Goal: Task Accomplishment & Management: Manage account settings

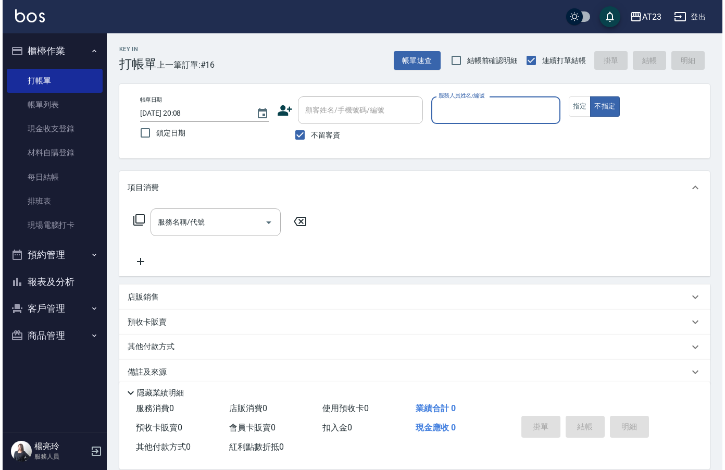
scroll to position [15, 0]
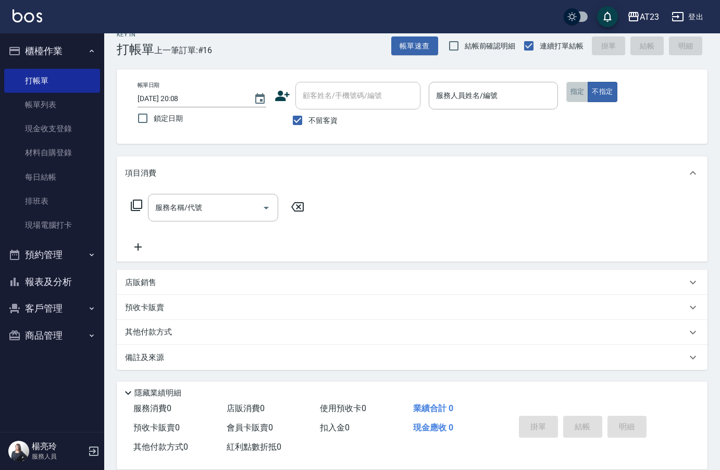
click at [577, 95] on button "指定" at bounding box center [577, 92] width 22 height 20
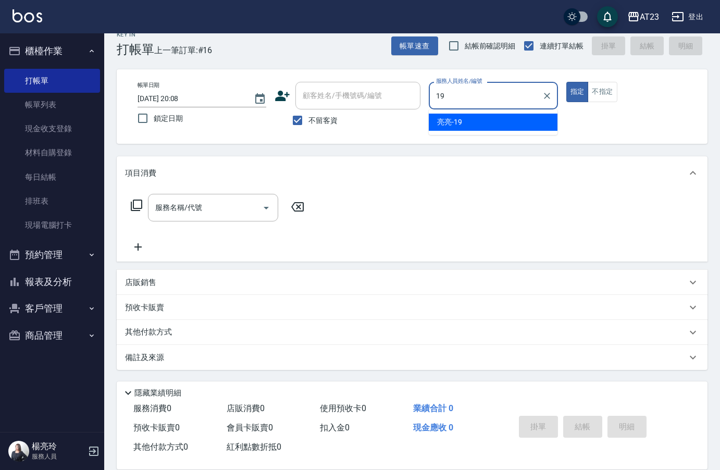
type input "[PERSON_NAME]-19"
type button "true"
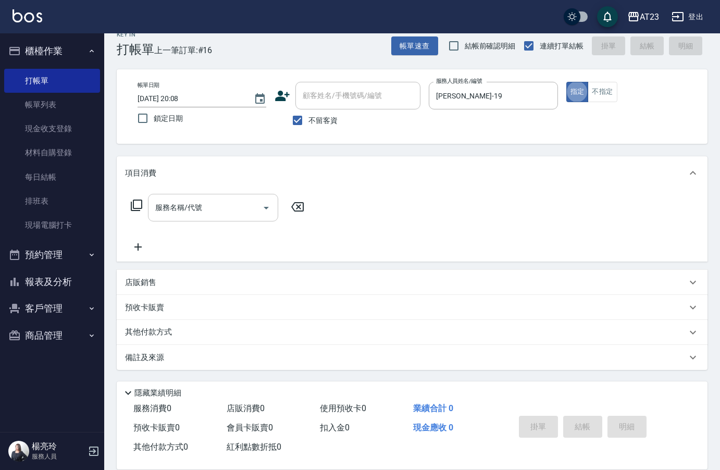
click at [204, 208] on input "服務名稱/代號" at bounding box center [205, 207] width 105 height 18
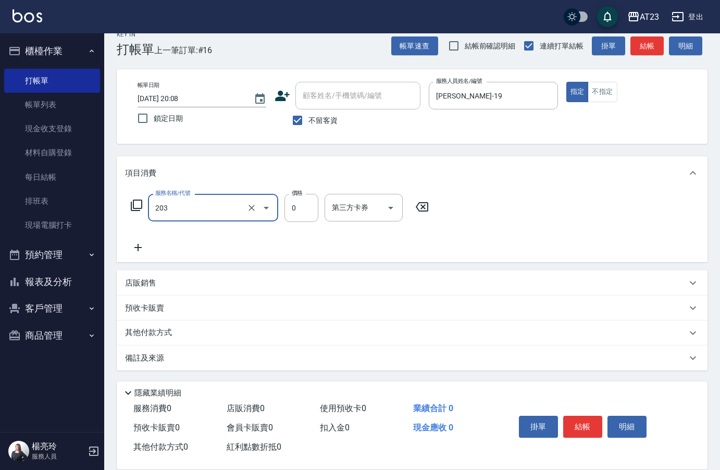
type input "使用洗髮卡(203)"
click at [137, 248] on icon at bounding box center [137, 247] width 7 height 7
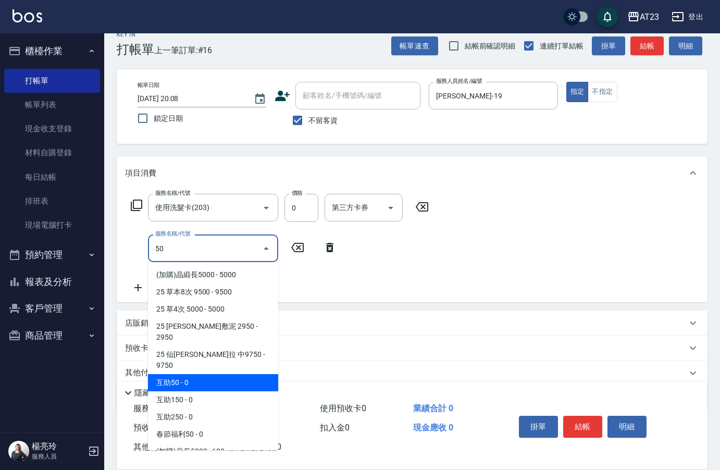
click at [190, 374] on span "互助50 - 0" at bounding box center [213, 382] width 130 height 17
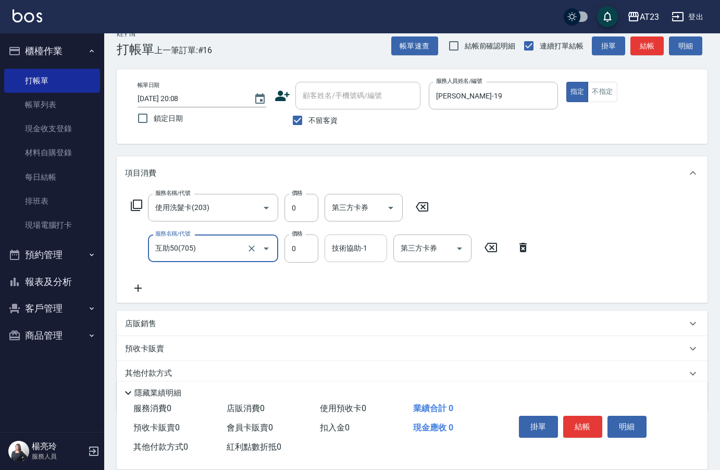
type input "互助50(705)"
click at [345, 249] on div "技術協助-1 技術協助-1" at bounding box center [355, 248] width 62 height 28
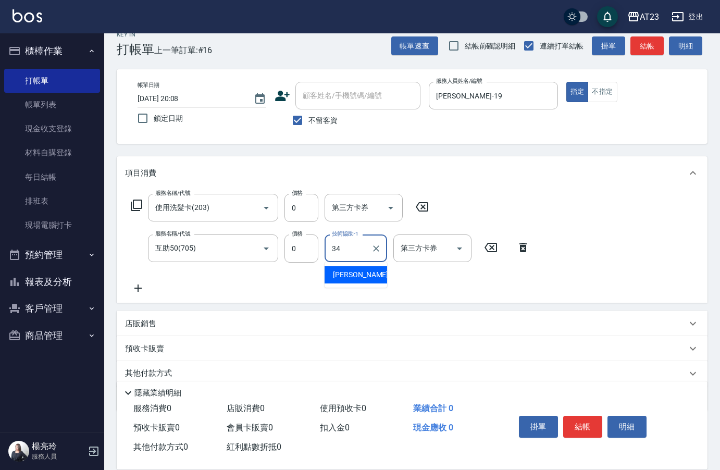
type input "[PERSON_NAME]-34"
drag, startPoint x: 582, startPoint y: 418, endPoint x: 571, endPoint y: 398, distance: 22.9
click at [578, 417] on button "結帳" at bounding box center [582, 426] width 39 height 22
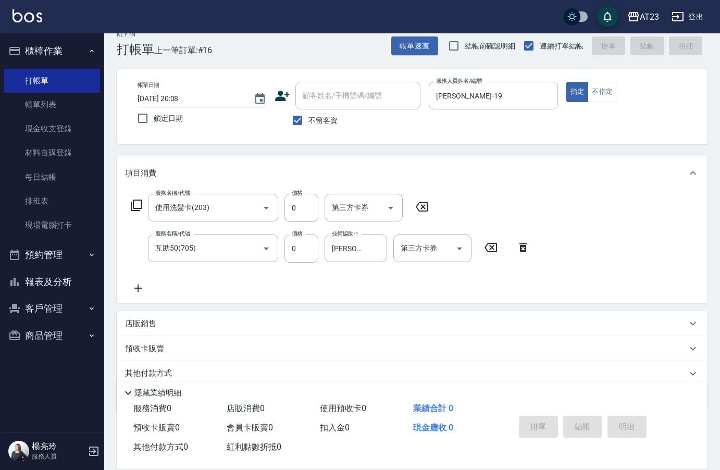
type input "[DATE] 21:06"
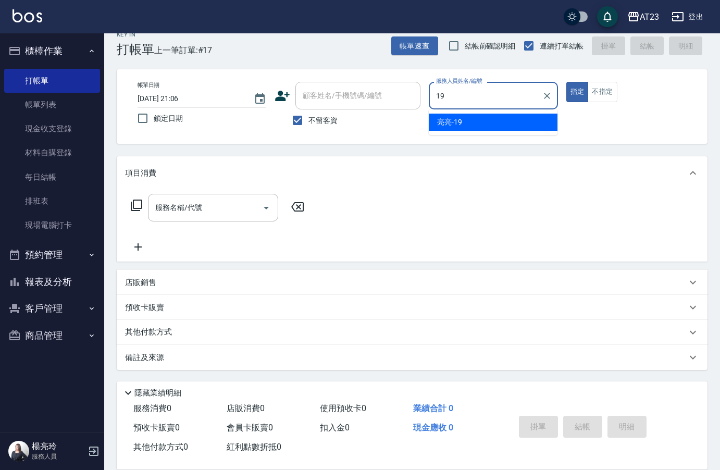
type input "[PERSON_NAME]-19"
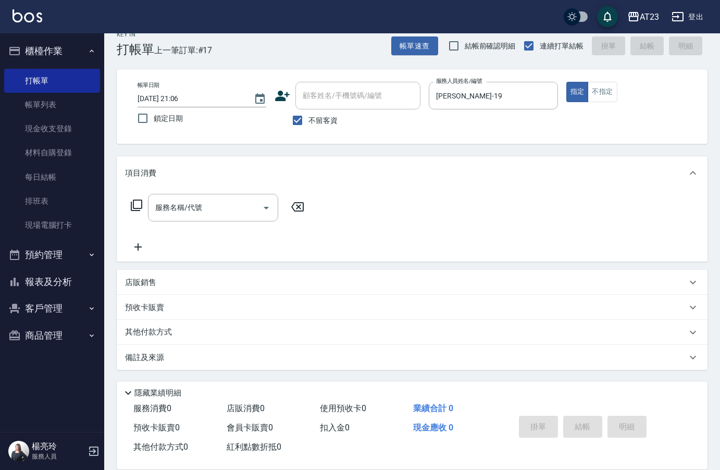
click at [133, 206] on icon at bounding box center [136, 204] width 11 height 11
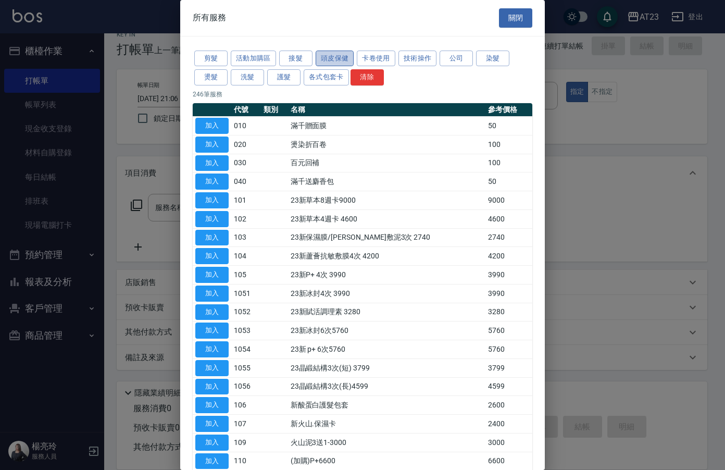
click at [333, 58] on button "頭皮保健" at bounding box center [335, 59] width 39 height 16
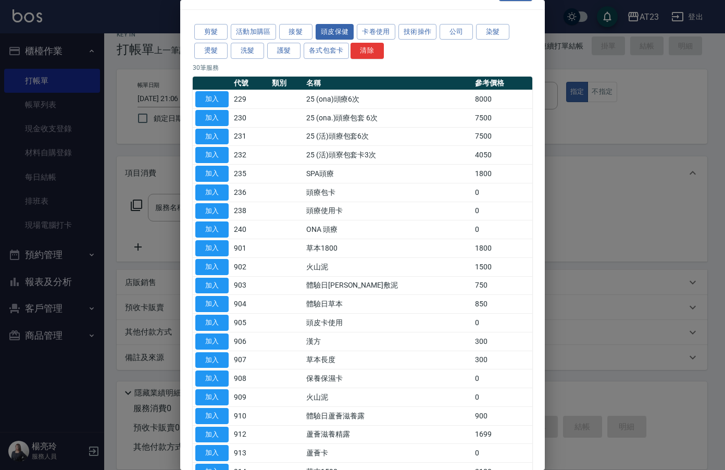
scroll to position [3, 0]
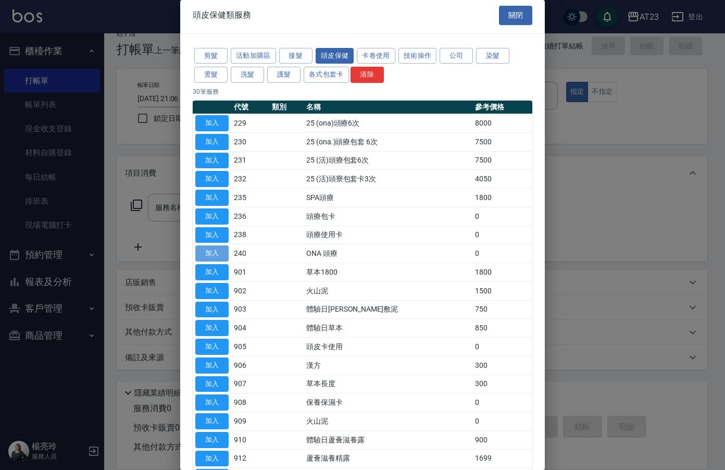
click at [200, 250] on button "加入" at bounding box center [211, 253] width 33 height 16
type input "ONA 頭療(240)"
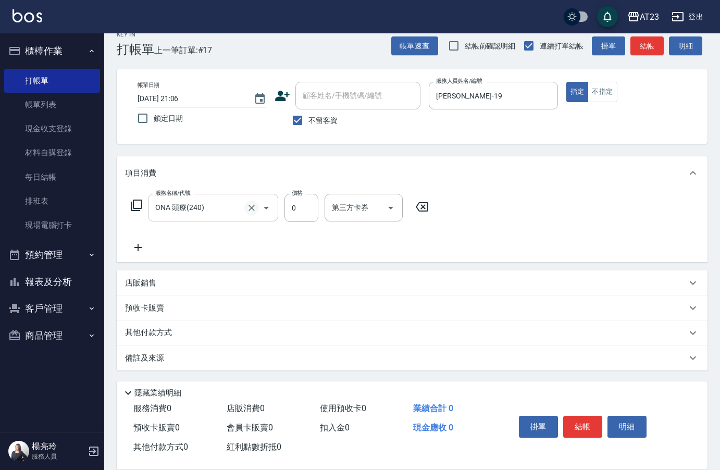
click at [247, 209] on icon "Clear" at bounding box center [251, 208] width 10 height 10
type input "ONA 頭療(240)"
click at [129, 200] on div "服務名稱/代號 ONA 頭療(240) 服務名稱/代號 價格 0 價格 第三方卡券 第三方卡券" at bounding box center [280, 208] width 310 height 28
click at [139, 205] on icon at bounding box center [136, 205] width 12 height 12
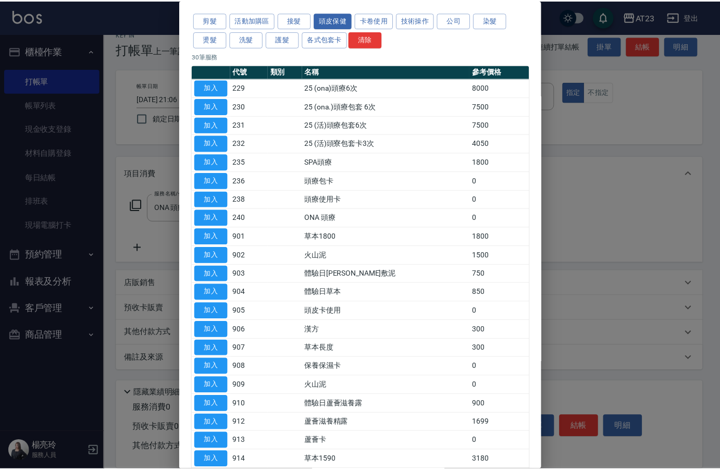
scroll to position [0, 0]
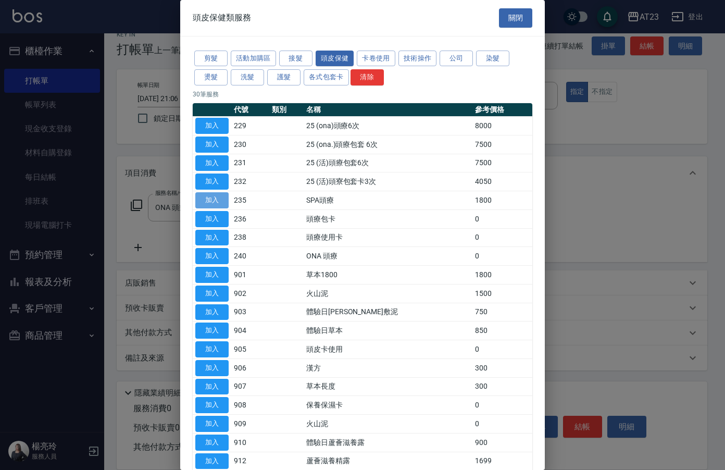
click at [220, 197] on button "加入" at bounding box center [211, 200] width 33 height 16
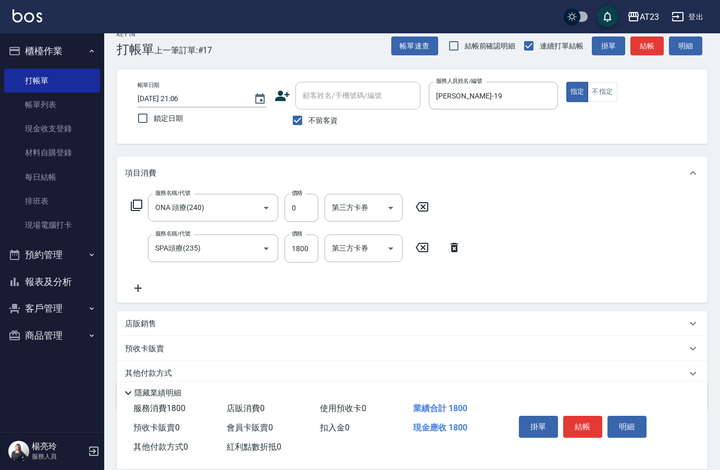
click at [426, 206] on icon at bounding box center [422, 206] width 26 height 12
click at [316, 249] on input "1800" at bounding box center [301, 248] width 34 height 28
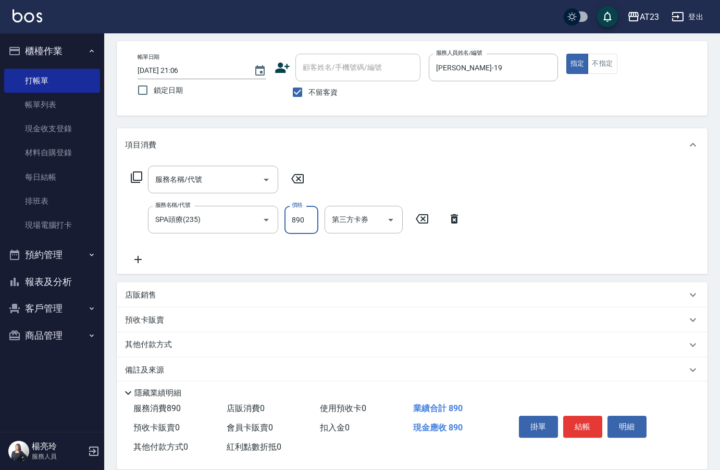
scroll to position [55, 0]
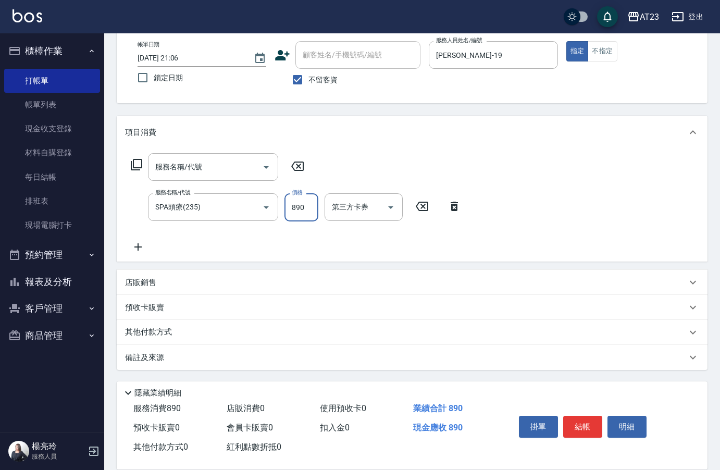
type input "890"
click at [153, 332] on p "其他付款方式" at bounding box center [151, 331] width 52 height 11
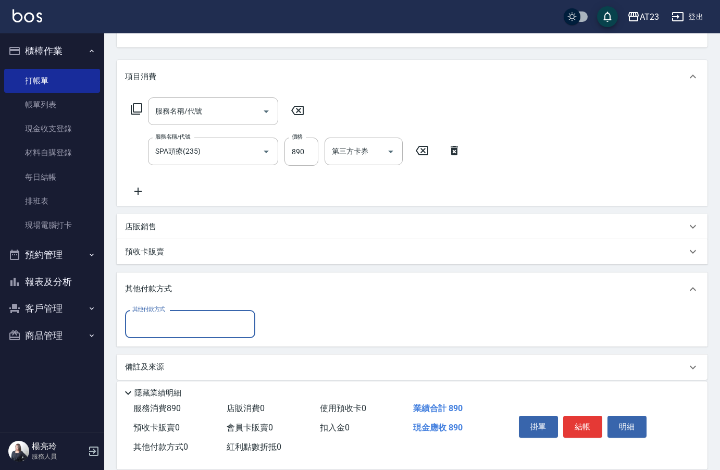
scroll to position [119, 0]
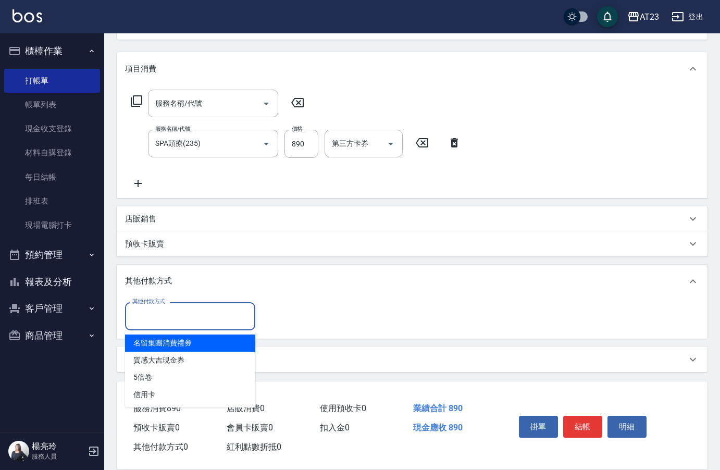
click at [153, 322] on input "其他付款方式" at bounding box center [190, 316] width 121 height 18
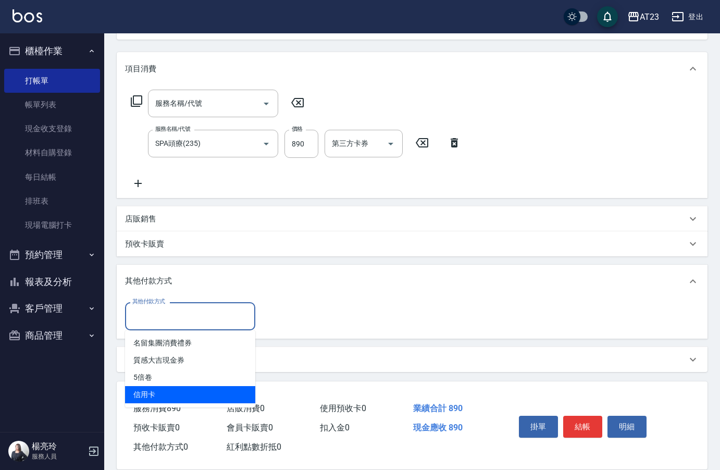
click at [156, 390] on span "信用卡" at bounding box center [190, 394] width 130 height 17
type input "信用卡"
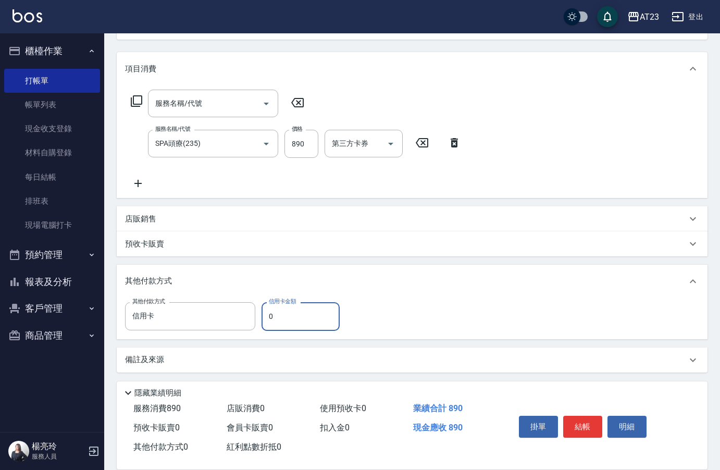
drag, startPoint x: 273, startPoint y: 322, endPoint x: 267, endPoint y: 319, distance: 7.0
click at [269, 322] on input "0" at bounding box center [300, 316] width 78 height 28
type input "890"
click at [595, 415] on button "結帳" at bounding box center [582, 426] width 39 height 22
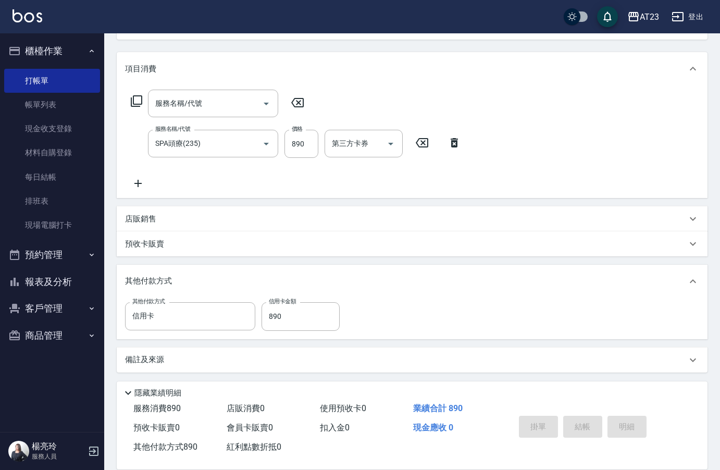
type input "[DATE] 21:12"
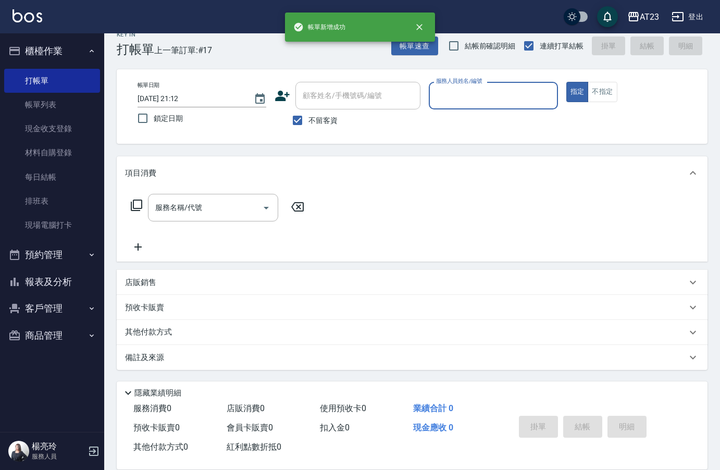
scroll to position [15, 0]
type input "[PERSON_NAME]-1"
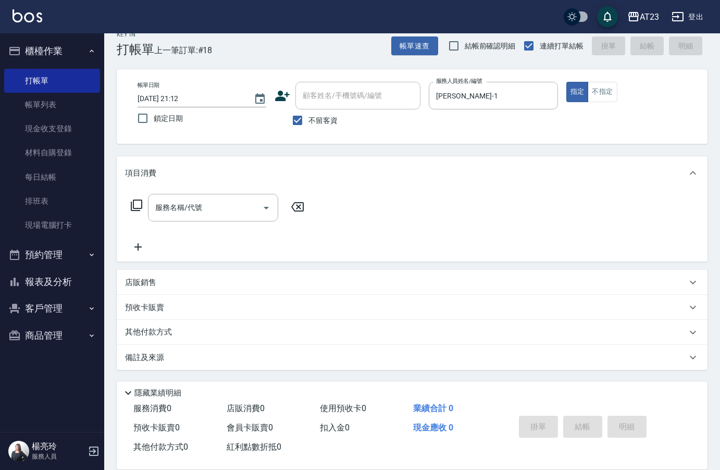
click at [141, 203] on icon at bounding box center [136, 205] width 12 height 12
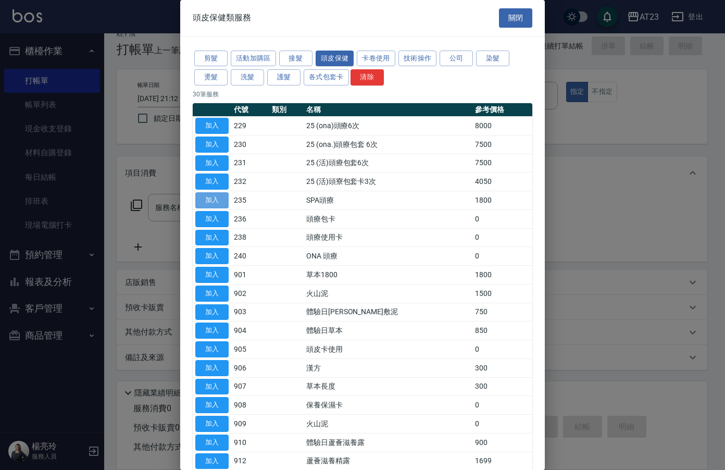
click at [212, 201] on button "加入" at bounding box center [211, 200] width 33 height 16
type input "SPA頭療(235)"
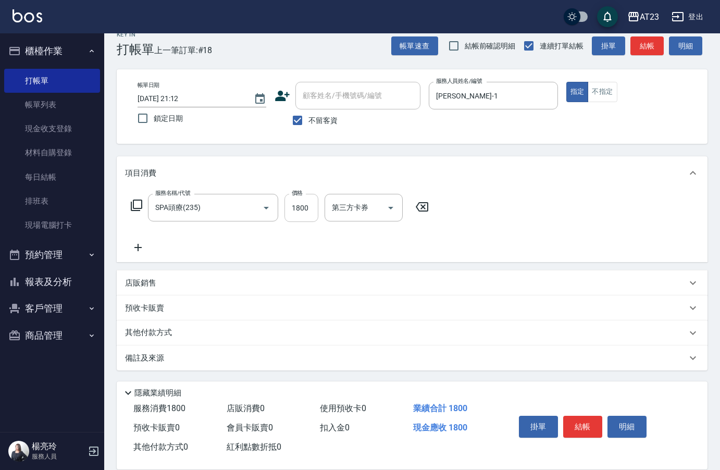
click at [288, 208] on input "1800" at bounding box center [301, 208] width 34 height 28
type input "200"
click at [131, 338] on div "其他付款方式" at bounding box center [412, 332] width 590 height 25
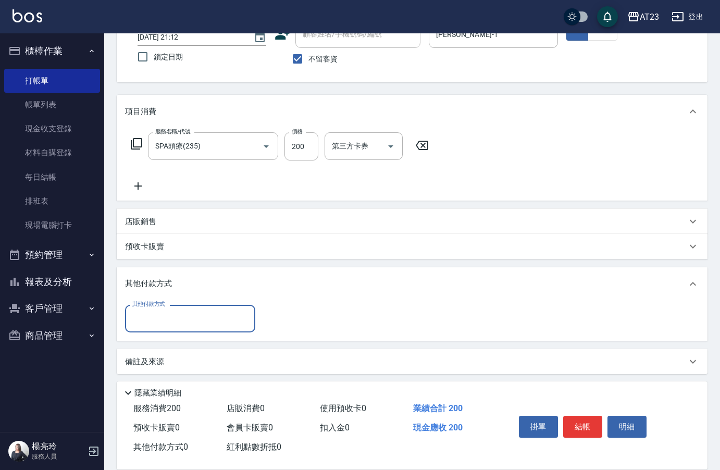
scroll to position [80, 0]
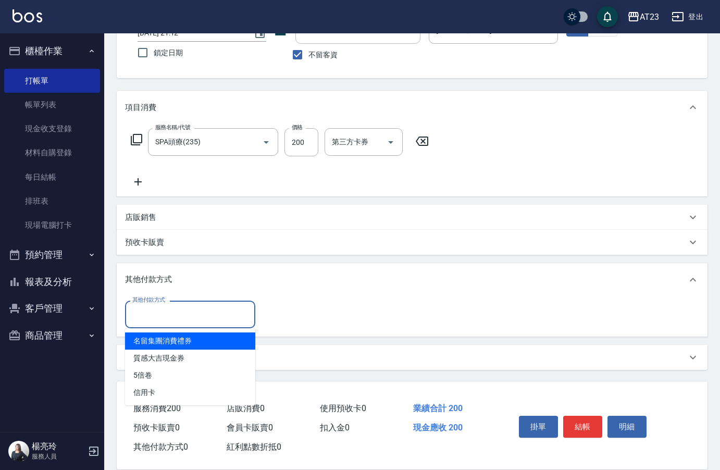
click at [153, 310] on input "其他付款方式" at bounding box center [190, 314] width 121 height 18
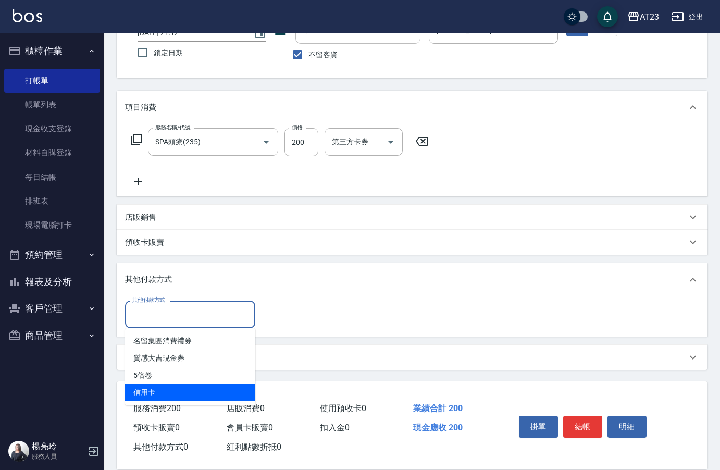
click at [141, 392] on span "信用卡" at bounding box center [190, 392] width 130 height 17
type input "信用卡"
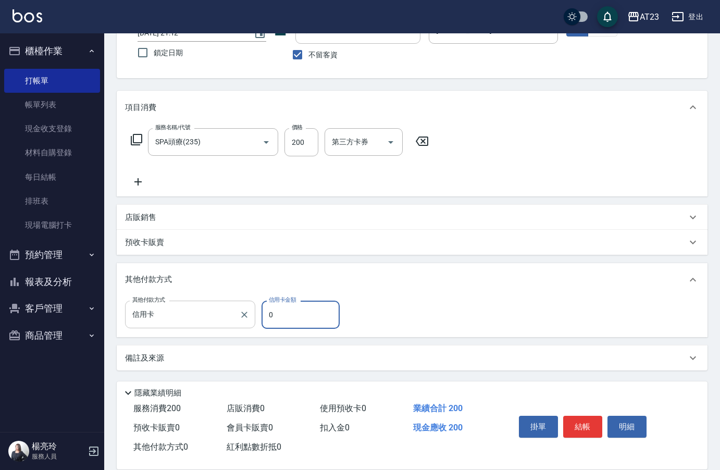
drag, startPoint x: 286, startPoint y: 315, endPoint x: 234, endPoint y: 319, distance: 51.7
click at [235, 319] on div "其他付款方式 信用卡 其他付款方式 信用卡金額 0 信用卡金額" at bounding box center [235, 314] width 221 height 28
type input "200"
click at [576, 417] on button "結帳" at bounding box center [582, 426] width 39 height 22
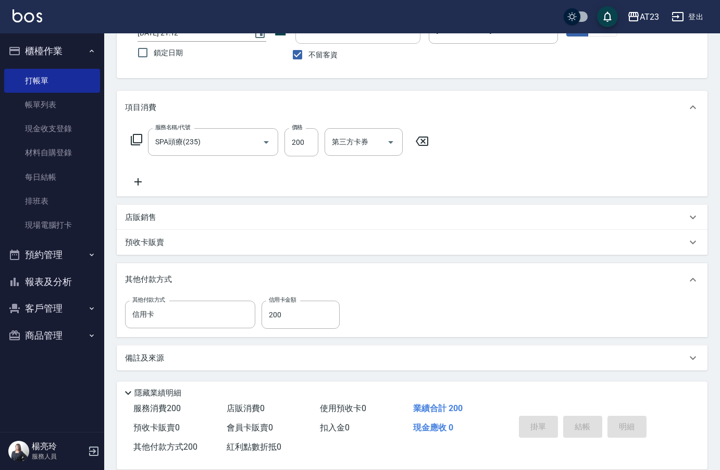
type input "[DATE] 21:13"
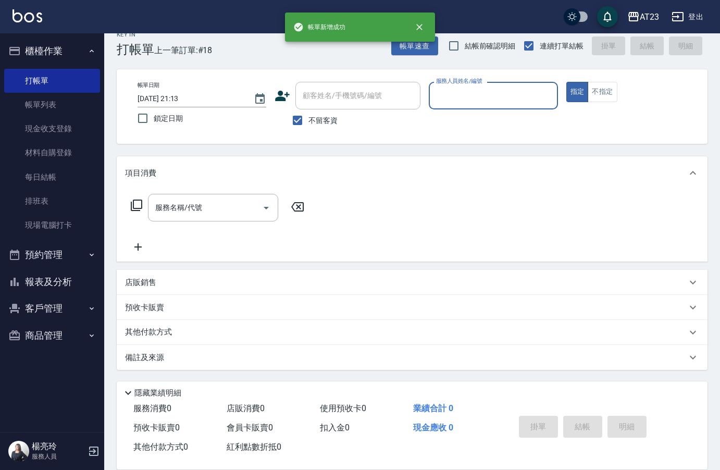
scroll to position [15, 0]
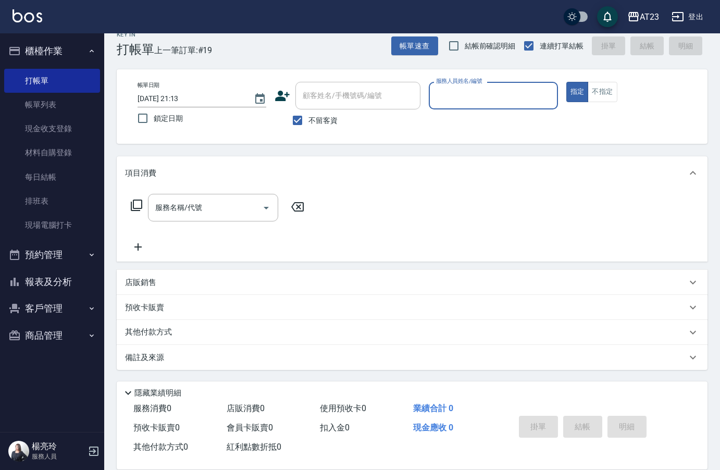
click at [35, 280] on button "報表及分析" at bounding box center [52, 281] width 96 height 27
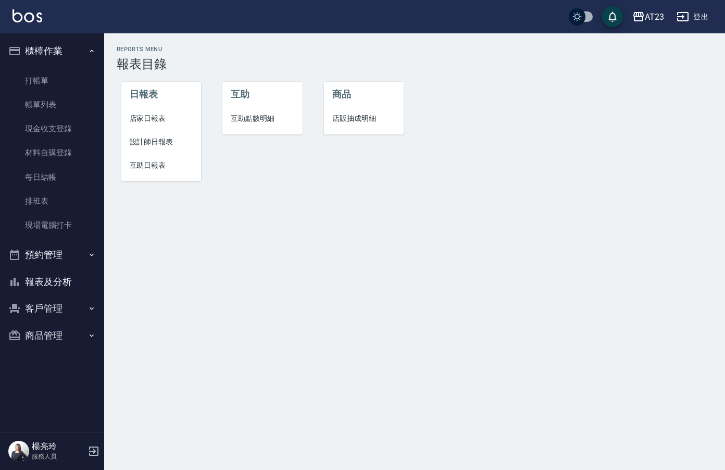
click at [146, 118] on span "店家日報表" at bounding box center [162, 118] width 64 height 11
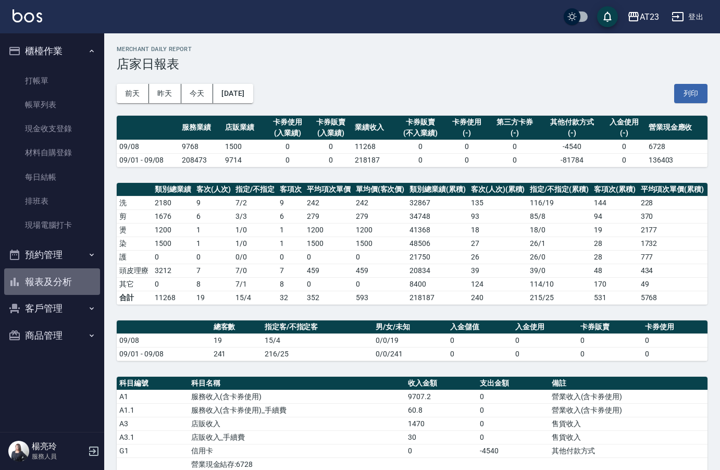
click at [69, 283] on button "報表及分析" at bounding box center [52, 281] width 96 height 27
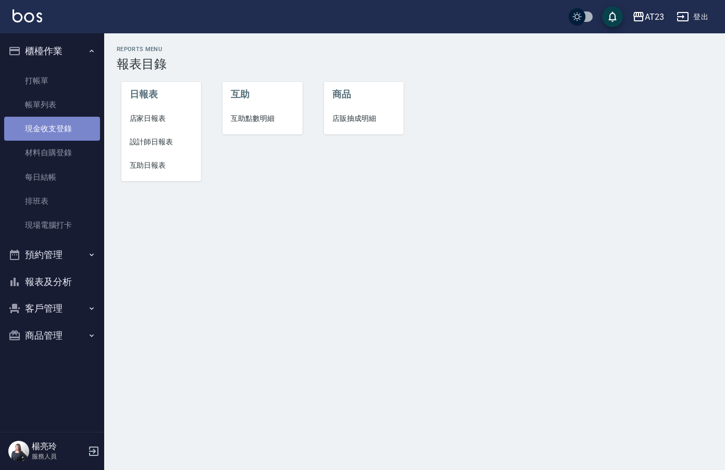
click at [52, 123] on link "現金收支登錄" at bounding box center [52, 129] width 96 height 24
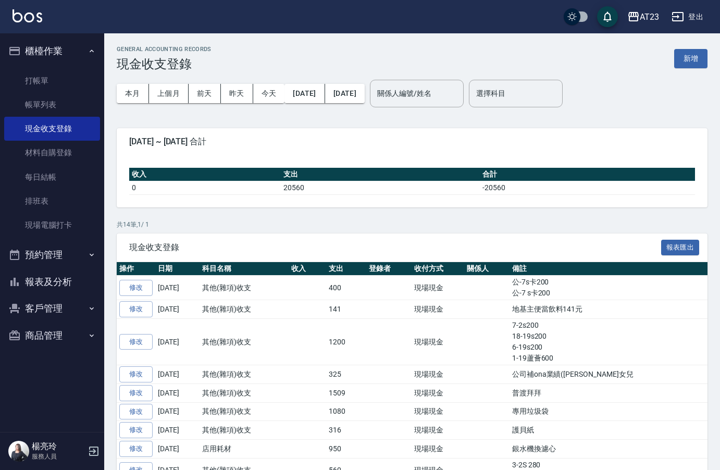
drag, startPoint x: 67, startPoint y: 106, endPoint x: 312, endPoint y: 289, distance: 306.4
click at [67, 106] on link "帳單列表" at bounding box center [52, 105] width 96 height 24
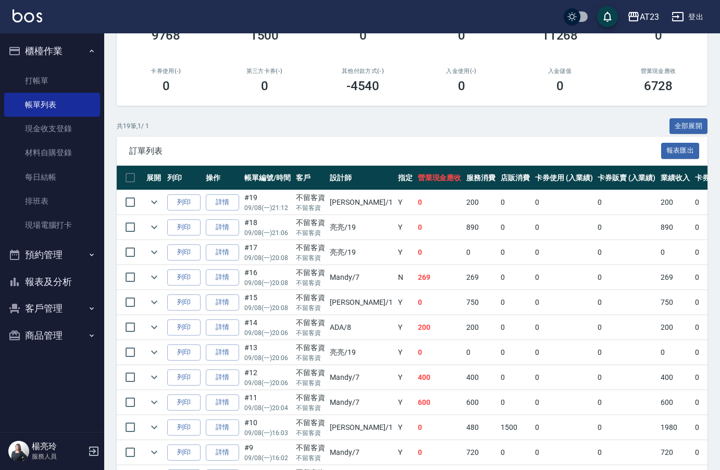
scroll to position [208, 0]
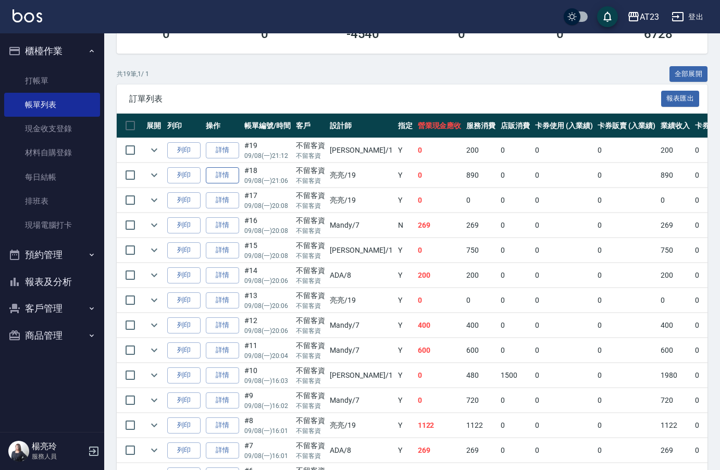
click at [238, 179] on link "詳情" at bounding box center [222, 175] width 33 height 16
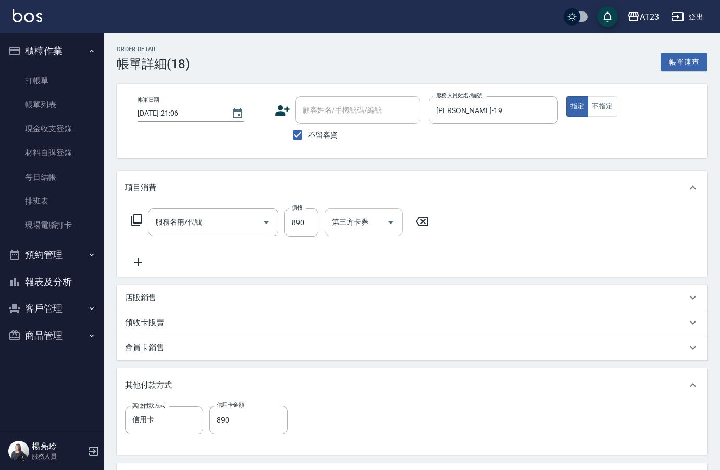
type input "[DATE] 21:06"
checkbox input "true"
type input "[PERSON_NAME]-19"
type input "SPA頭療(235)"
click at [307, 222] on input "890" at bounding box center [301, 222] width 34 height 28
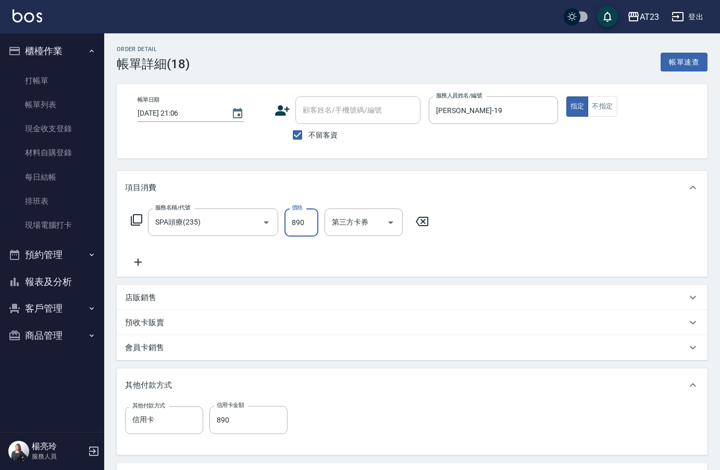
type input "9"
type input "0"
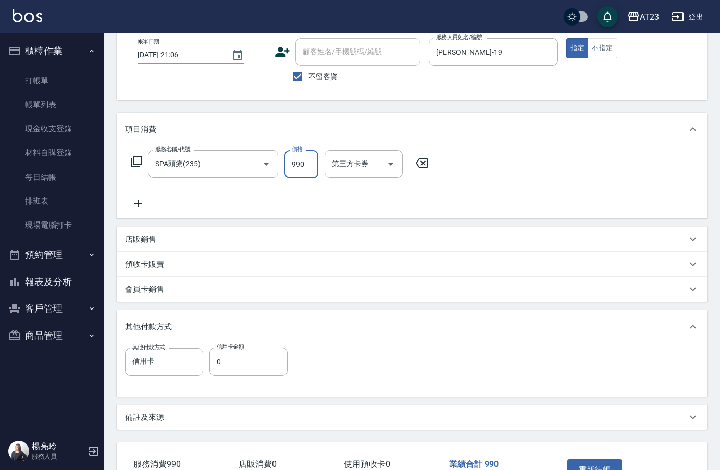
scroll to position [104, 0]
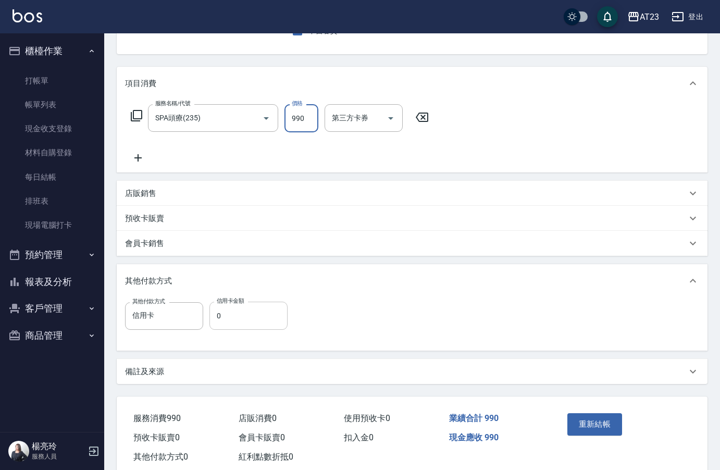
type input "990"
click at [243, 311] on input "0" at bounding box center [248, 315] width 78 height 28
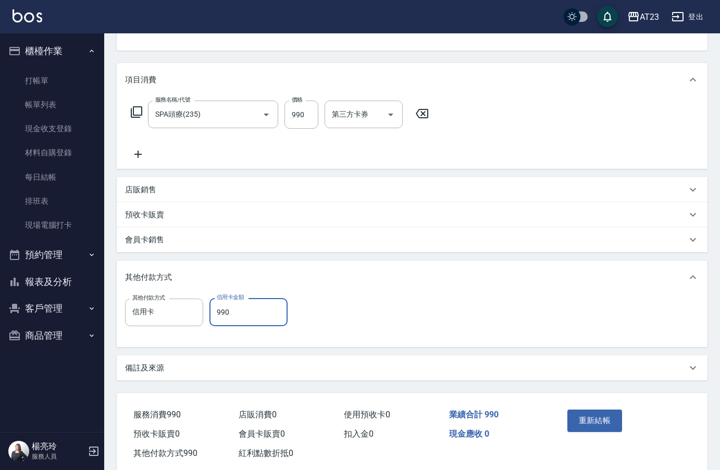
scroll to position [131, 0]
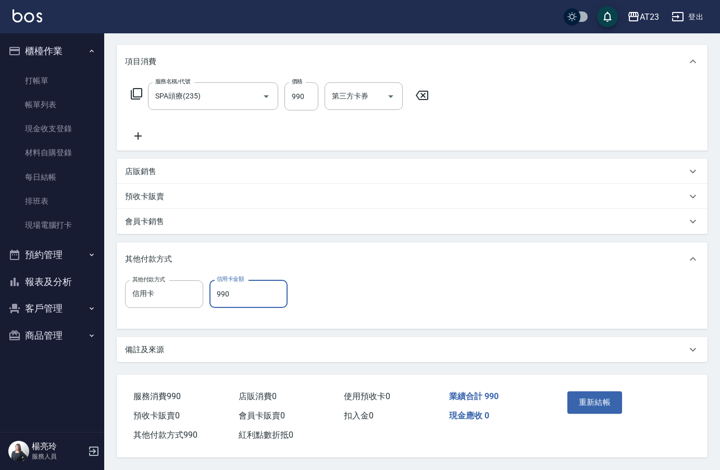
type input "990"
click at [586, 391] on button "重新結帳" at bounding box center [594, 402] width 55 height 22
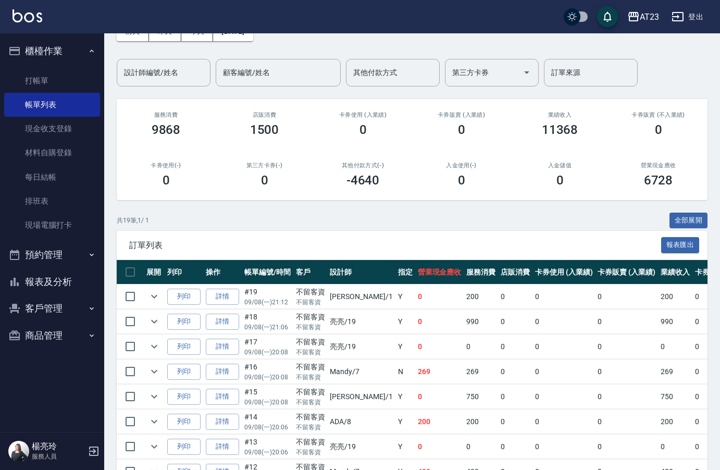
scroll to position [104, 0]
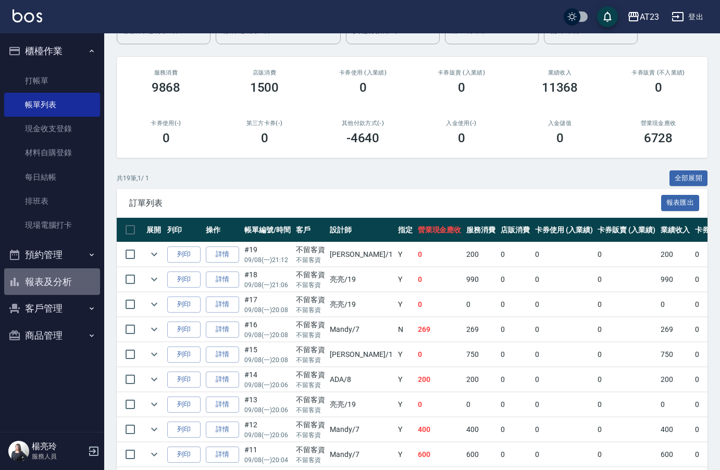
click at [66, 282] on button "報表及分析" at bounding box center [52, 281] width 96 height 27
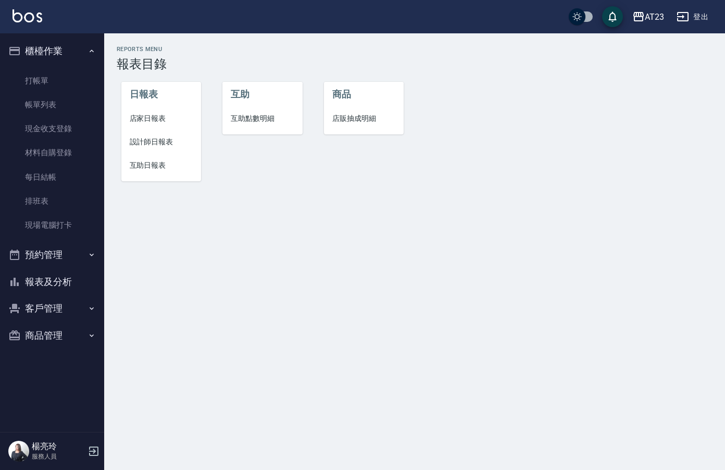
click at [158, 118] on span "店家日報表" at bounding box center [162, 118] width 64 height 11
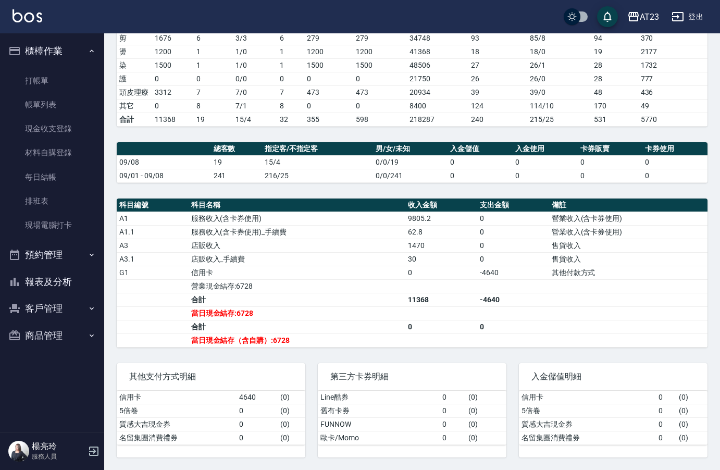
scroll to position [186, 0]
click at [54, 137] on link "現金收支登錄" at bounding box center [52, 129] width 96 height 24
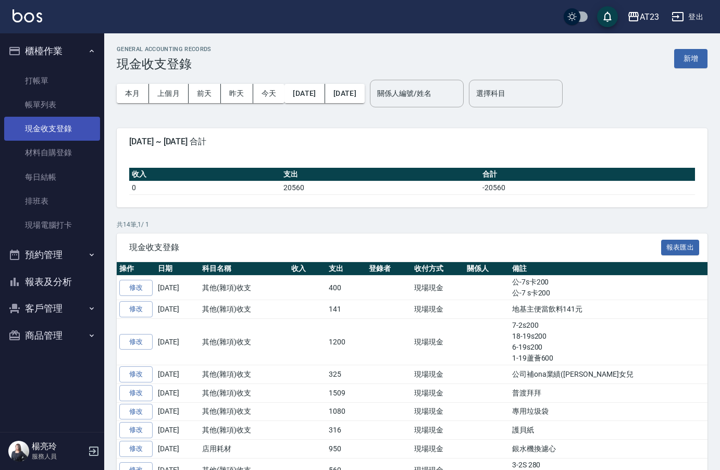
click at [59, 129] on link "現金收支登錄" at bounding box center [52, 129] width 96 height 24
click at [689, 59] on button "新增" at bounding box center [690, 58] width 33 height 19
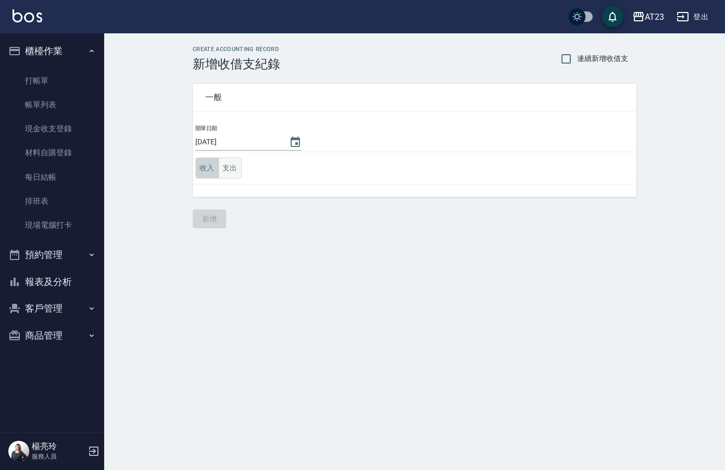
click at [218, 168] on div "收入 支出" at bounding box center [218, 167] width 46 height 21
click at [223, 167] on button "支出" at bounding box center [229, 167] width 23 height 21
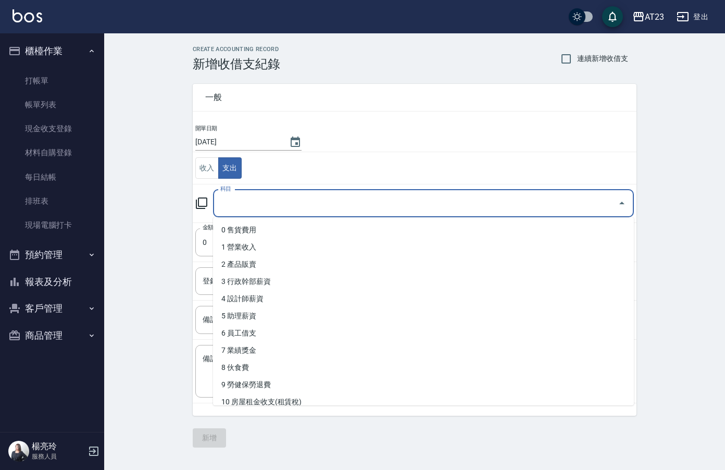
click at [243, 202] on input "科目" at bounding box center [416, 203] width 396 height 18
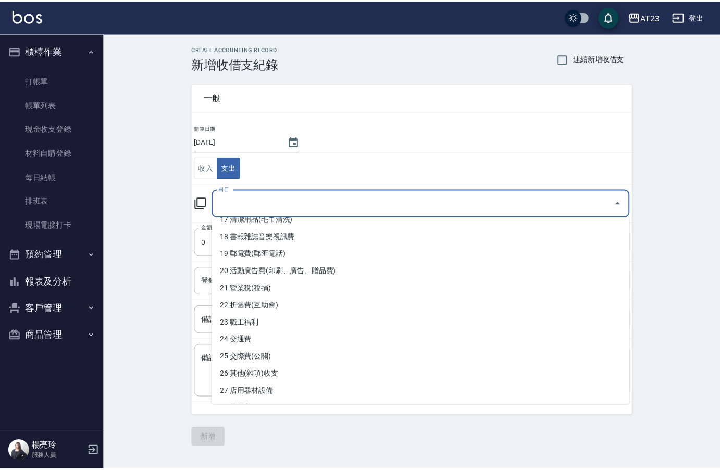
scroll to position [312, 0]
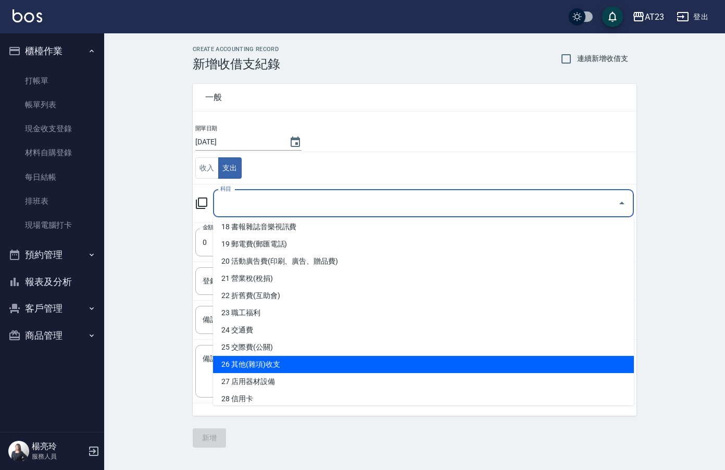
click at [435, 365] on li "26 其他(雜項)收支" at bounding box center [423, 364] width 421 height 17
type input "26 其他(雜項)收支"
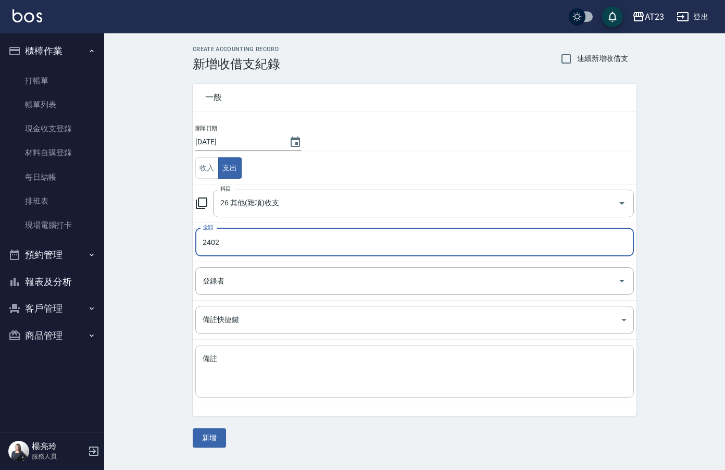
type input "2402"
click at [424, 364] on textarea "備註" at bounding box center [415, 371] width 424 height 35
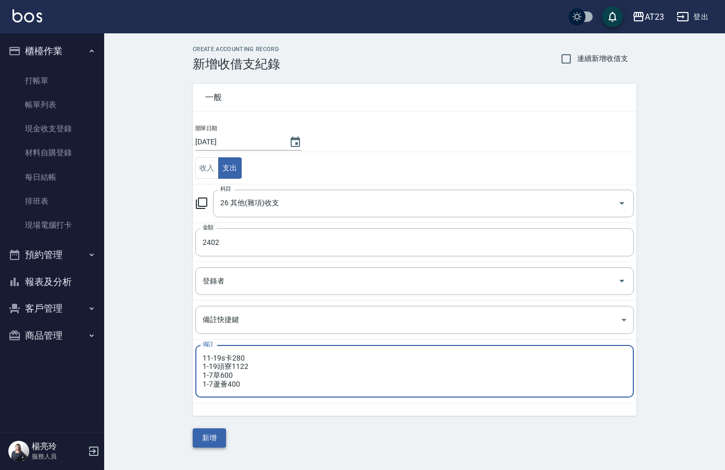
type textarea "11-19s卡280 1-19頭寮1122 1-7草600 1-7蘆薈400"
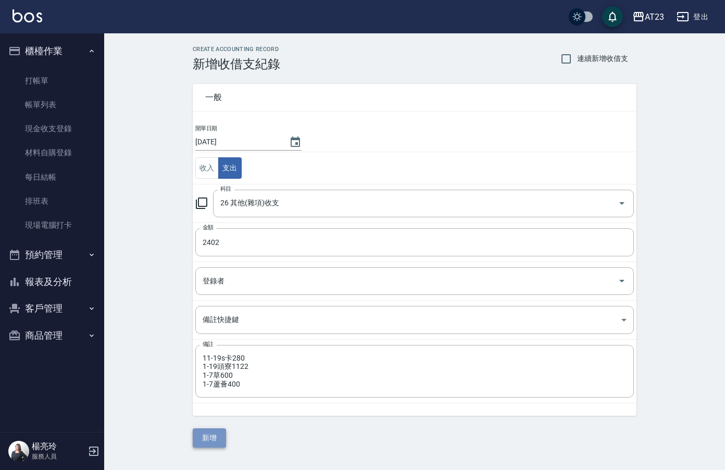
click at [212, 442] on button "新增" at bounding box center [209, 437] width 33 height 19
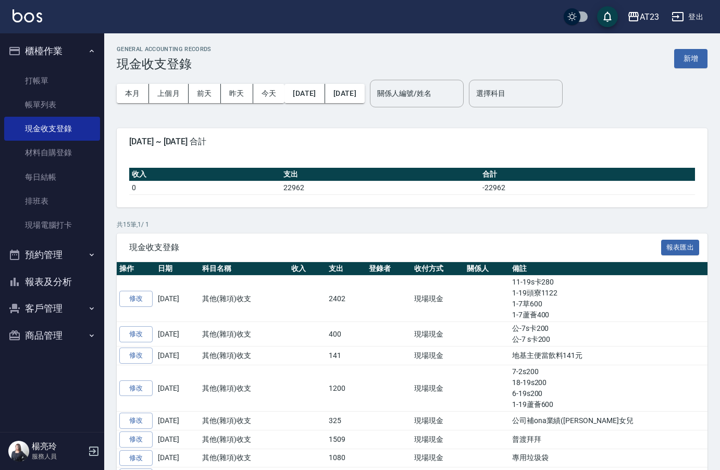
click at [42, 281] on button "報表及分析" at bounding box center [52, 281] width 96 height 27
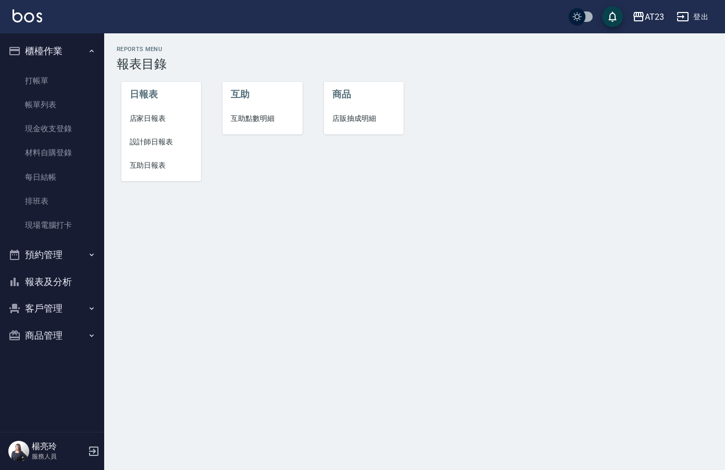
click at [140, 120] on span "店家日報表" at bounding box center [162, 118] width 64 height 11
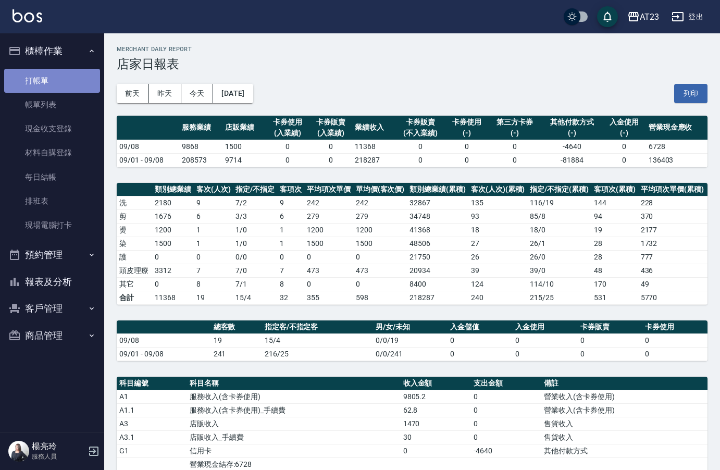
drag, startPoint x: 50, startPoint y: 71, endPoint x: 55, endPoint y: 71, distance: 5.2
click at [51, 71] on link "打帳單" at bounding box center [52, 81] width 96 height 24
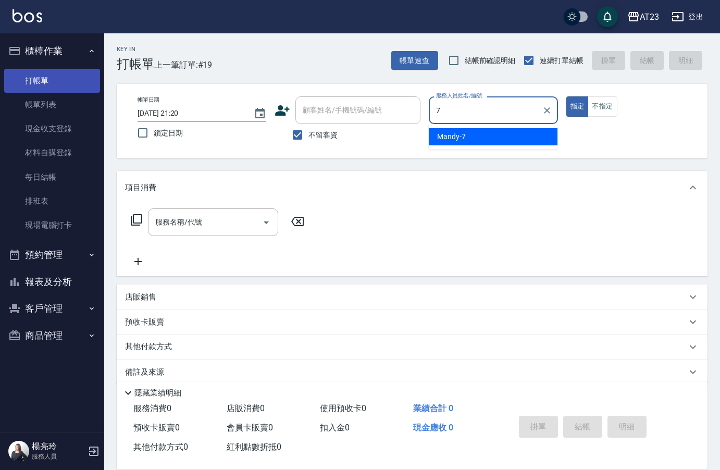
type input "Mandy-7"
type button "true"
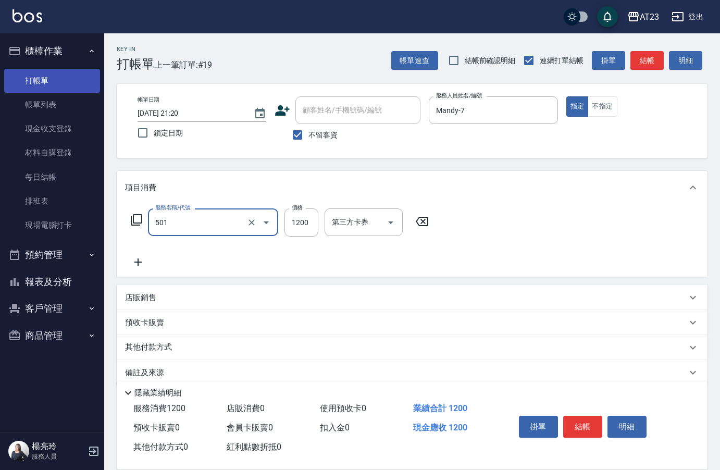
type input "染髮(501)"
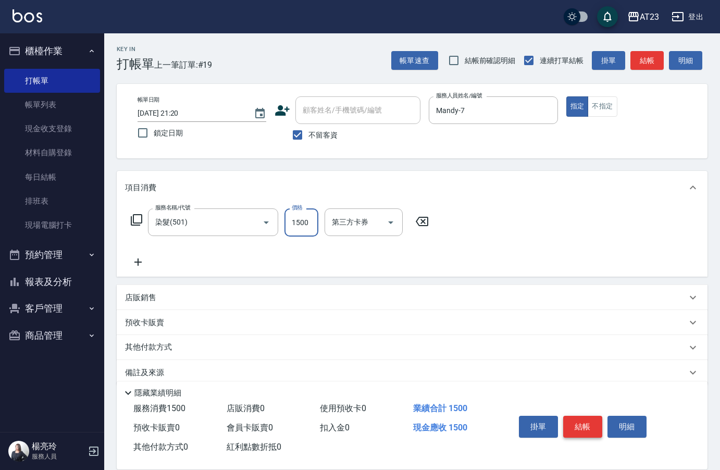
type input "1500"
click at [575, 427] on button "結帳" at bounding box center [582, 426] width 39 height 22
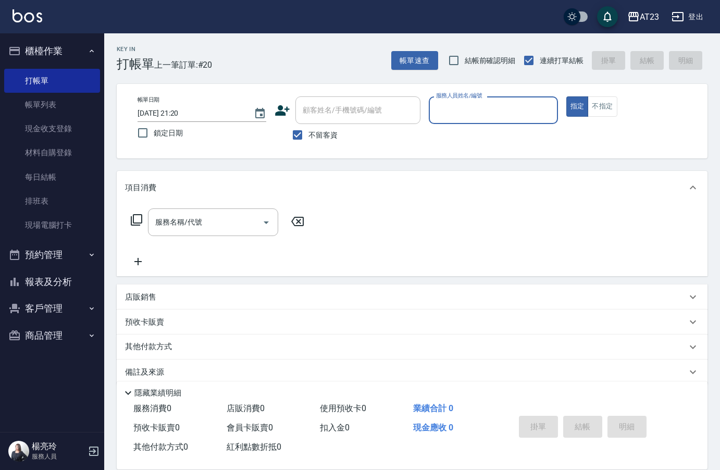
click at [51, 270] on button "報表及分析" at bounding box center [52, 281] width 96 height 27
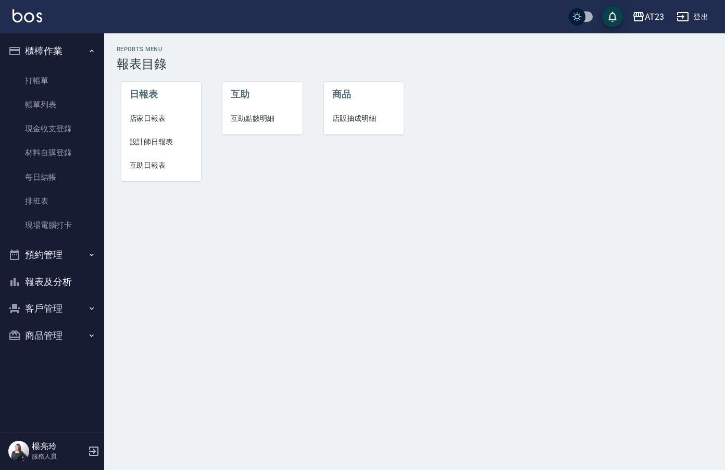
click at [164, 118] on span "店家日報表" at bounding box center [162, 118] width 64 height 11
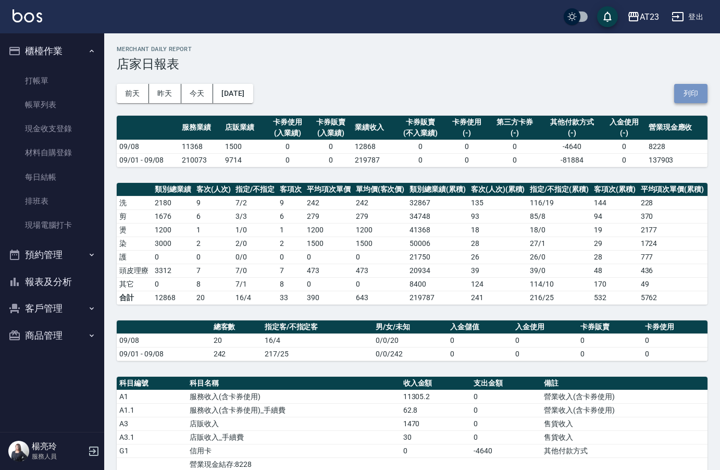
click at [702, 89] on button "列印" at bounding box center [690, 93] width 33 height 19
drag, startPoint x: 70, startPoint y: 278, endPoint x: 71, endPoint y: 269, distance: 8.5
click at [70, 277] on button "報表及分析" at bounding box center [52, 281] width 96 height 27
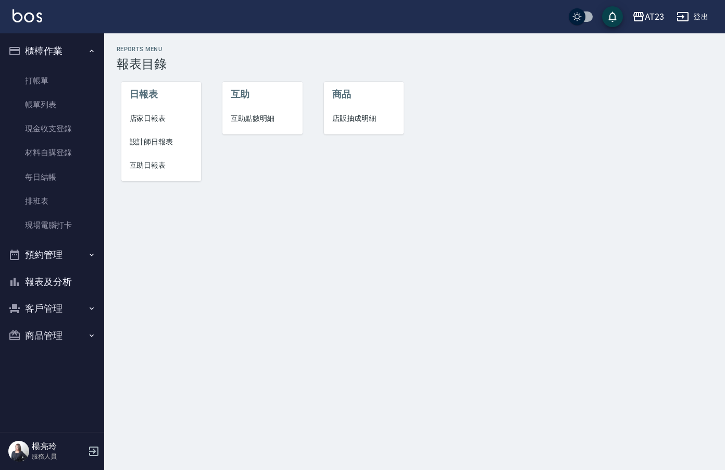
click at [178, 141] on span "設計師日報表" at bounding box center [162, 141] width 64 height 11
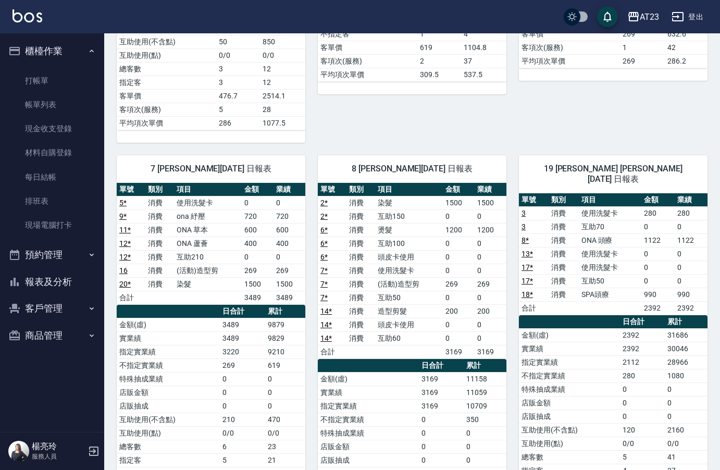
scroll to position [337, 0]
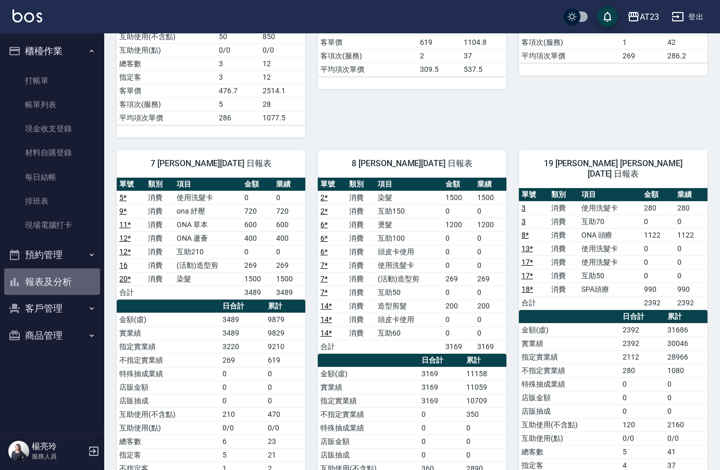
click at [63, 283] on button "報表及分析" at bounding box center [52, 281] width 96 height 27
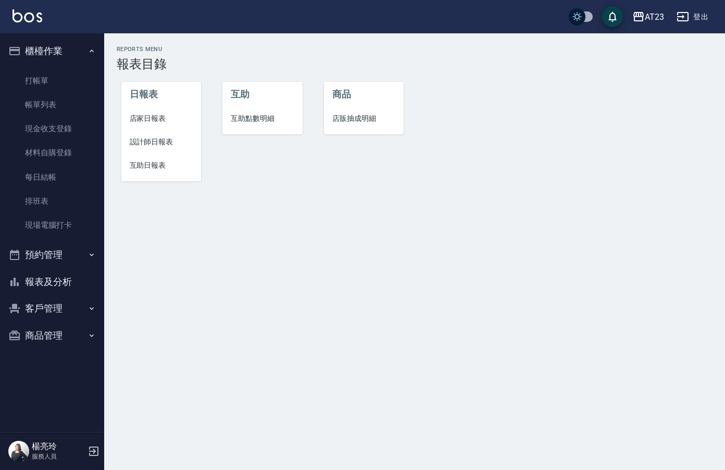
click at [148, 140] on span "設計師日報表" at bounding box center [162, 141] width 64 height 11
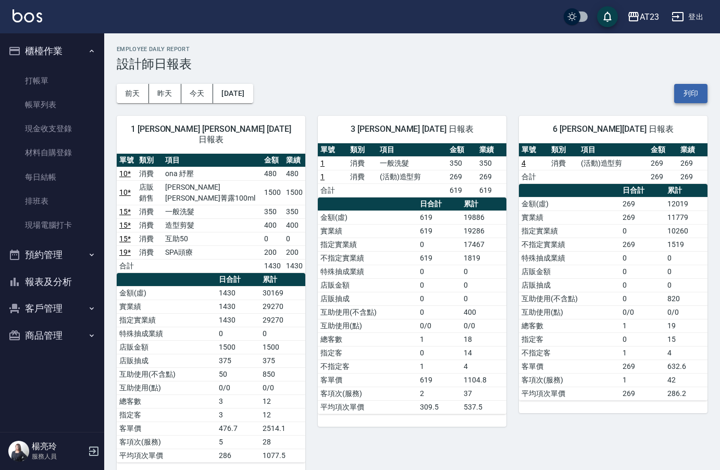
click at [697, 88] on button "列印" at bounding box center [690, 93] width 33 height 19
click at [61, 285] on button "報表及分析" at bounding box center [52, 281] width 96 height 27
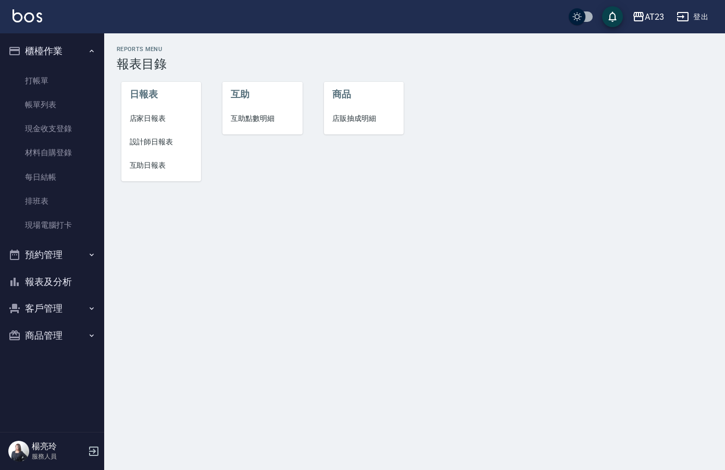
click at [163, 168] on span "互助日報表" at bounding box center [162, 165] width 64 height 11
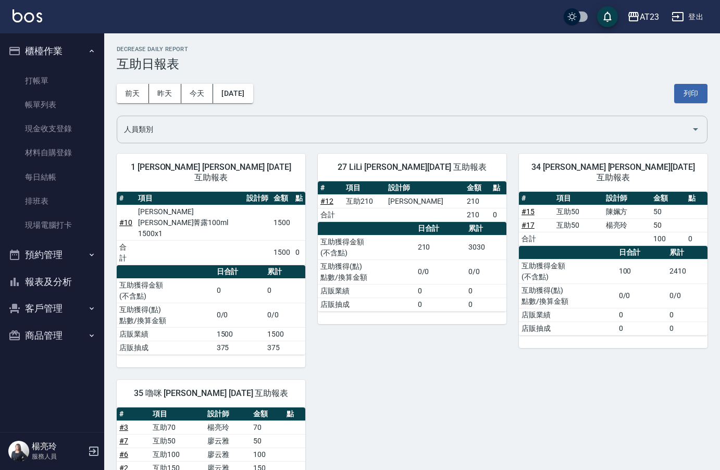
click at [307, 143] on div "人員類別" at bounding box center [412, 130] width 590 height 28
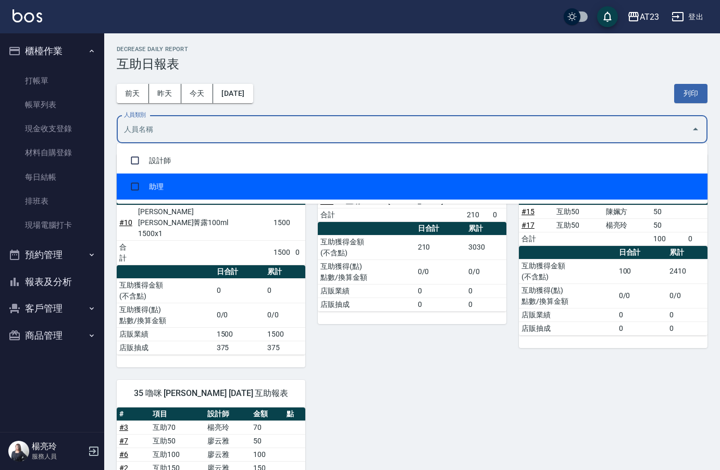
click at [222, 184] on li "助理" at bounding box center [412, 186] width 590 height 26
checkbox input "true"
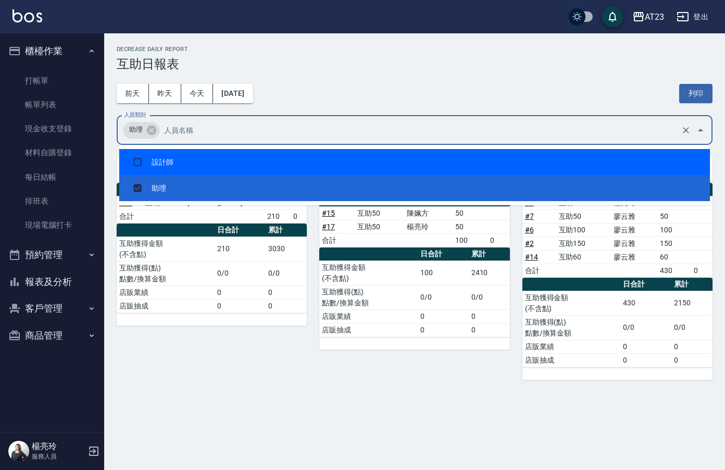
click at [500, 73] on div "[DATE] [DATE] [DATE] [DATE] 列印" at bounding box center [415, 93] width 596 height 44
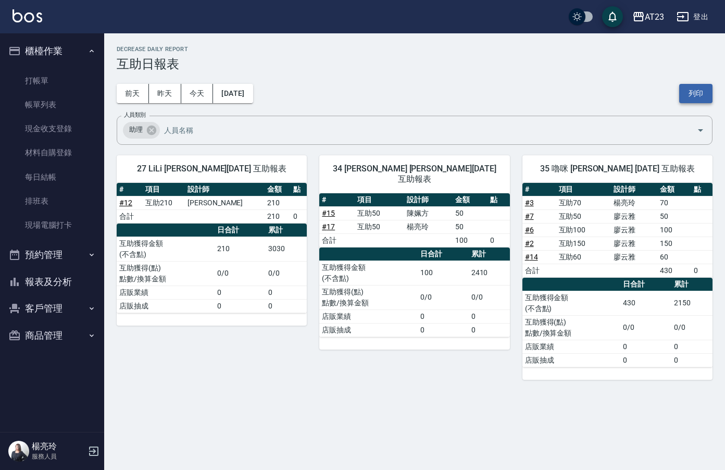
click at [702, 96] on button "列印" at bounding box center [695, 93] width 33 height 19
click at [40, 284] on button "報表及分析" at bounding box center [52, 281] width 96 height 27
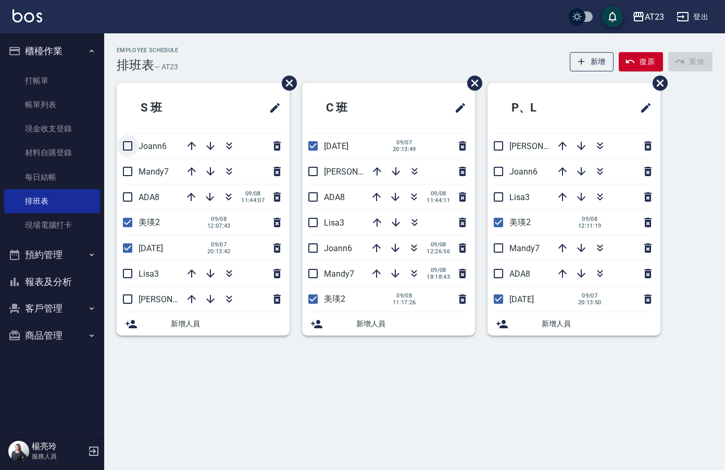
click at [128, 144] on input "checkbox" at bounding box center [128, 146] width 22 height 22
checkbox input "true"
click at [124, 174] on li "Mandy7" at bounding box center [203, 171] width 173 height 25
click at [130, 202] on li "ADA8 09/08 11:44:07" at bounding box center [203, 196] width 173 height 25
click at [121, 173] on input "checkbox" at bounding box center [128, 171] width 22 height 22
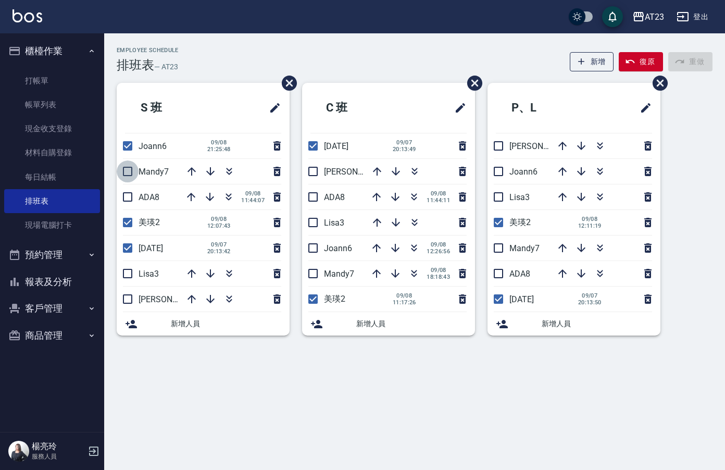
checkbox input "true"
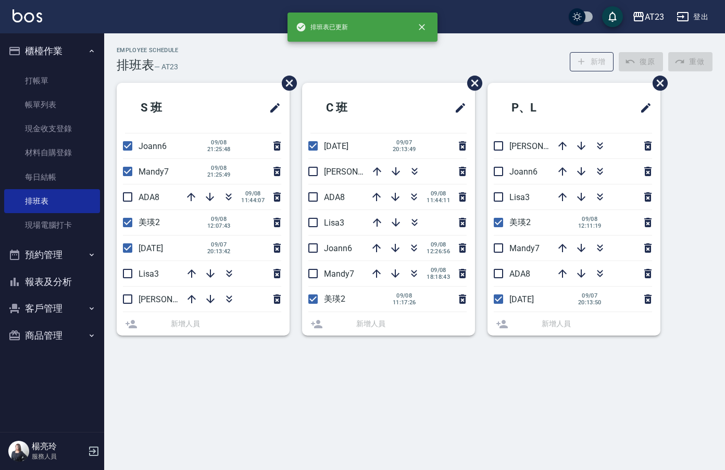
click at [128, 207] on input "checkbox" at bounding box center [128, 197] width 22 height 22
checkbox input "true"
drag, startPoint x: 131, startPoint y: 269, endPoint x: 129, endPoint y: 291, distance: 22.0
click at [131, 274] on input "checkbox" at bounding box center [128, 273] width 22 height 22
checkbox input "true"
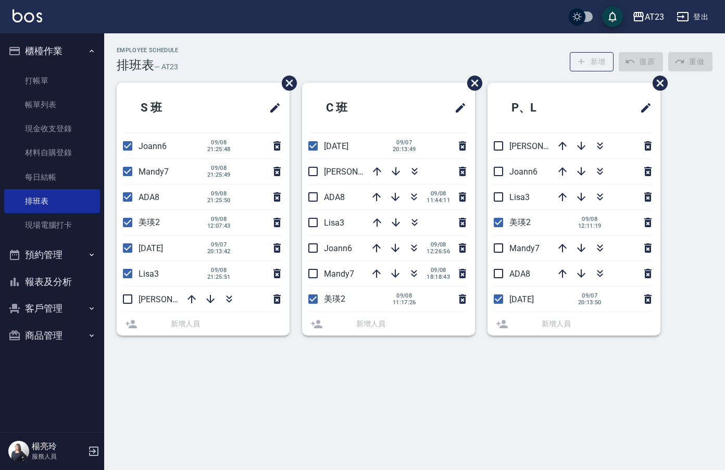
drag, startPoint x: 127, startPoint y: 295, endPoint x: 142, endPoint y: 292, distance: 15.3
click at [126, 295] on li "亮亮19" at bounding box center [203, 298] width 173 height 25
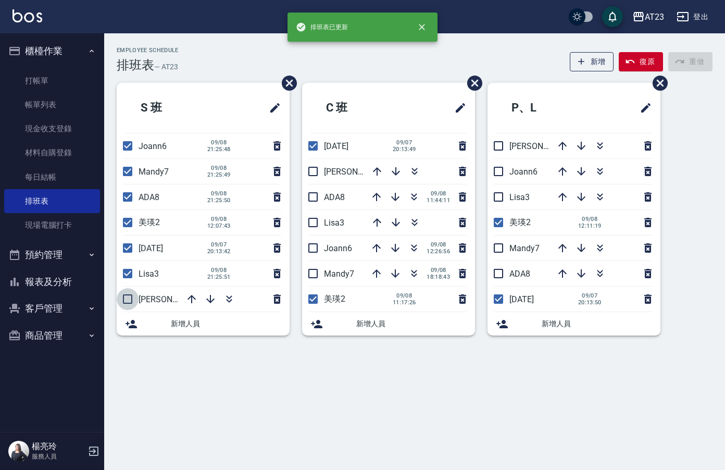
click at [131, 298] on input "checkbox" at bounding box center [128, 299] width 22 height 22
checkbox input "true"
click at [309, 176] on input "checkbox" at bounding box center [313, 171] width 22 height 22
checkbox input "true"
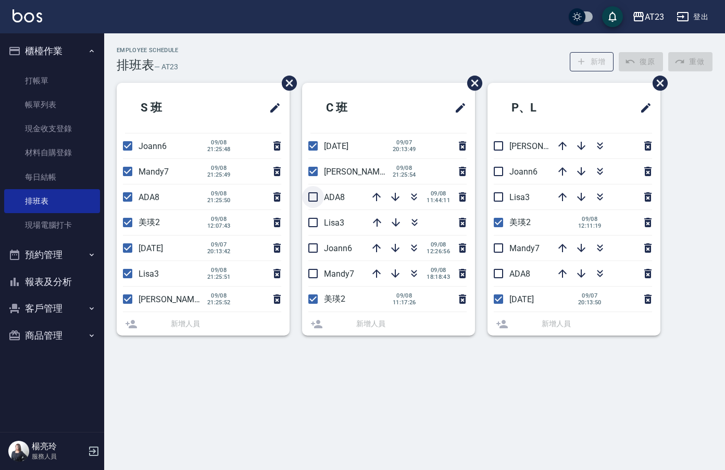
drag, startPoint x: 309, startPoint y: 193, endPoint x: 331, endPoint y: 243, distance: 54.6
click at [314, 199] on input "checkbox" at bounding box center [313, 197] width 22 height 22
checkbox input "true"
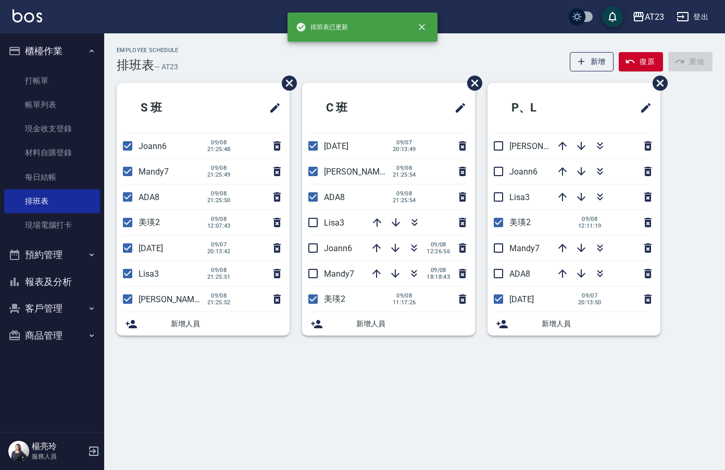
drag, startPoint x: 312, startPoint y: 229, endPoint x: 313, endPoint y: 241, distance: 12.5
click at [312, 230] on input "checkbox" at bounding box center [313, 222] width 22 height 22
checkbox input "true"
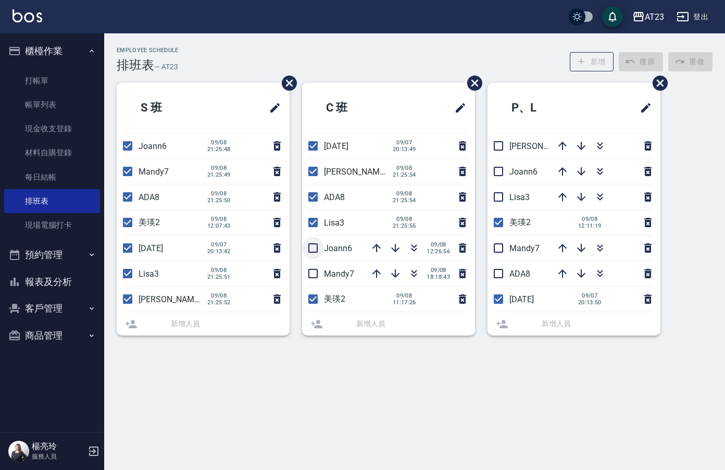
click at [316, 252] on li "Joann6 09/08 12:26:56" at bounding box center [388, 247] width 173 height 25
click at [314, 272] on input "checkbox" at bounding box center [313, 273] width 22 height 22
checkbox input "true"
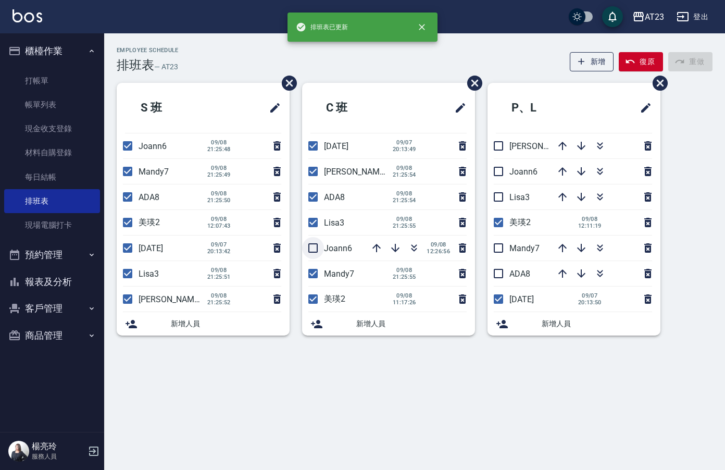
click at [313, 254] on input "checkbox" at bounding box center [313, 248] width 22 height 22
checkbox input "true"
click at [503, 144] on input "checkbox" at bounding box center [498, 146] width 22 height 22
checkbox input "true"
click at [494, 175] on input "checkbox" at bounding box center [498, 171] width 22 height 22
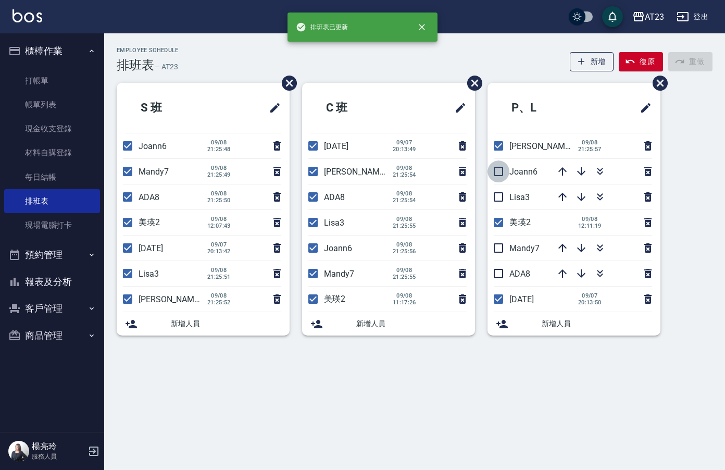
checkbox input "true"
click at [500, 203] on input "checkbox" at bounding box center [498, 197] width 22 height 22
checkbox input "true"
drag, startPoint x: 495, startPoint y: 254, endPoint x: 502, endPoint y: 276, distance: 23.7
click at [495, 256] on input "checkbox" at bounding box center [498, 248] width 22 height 22
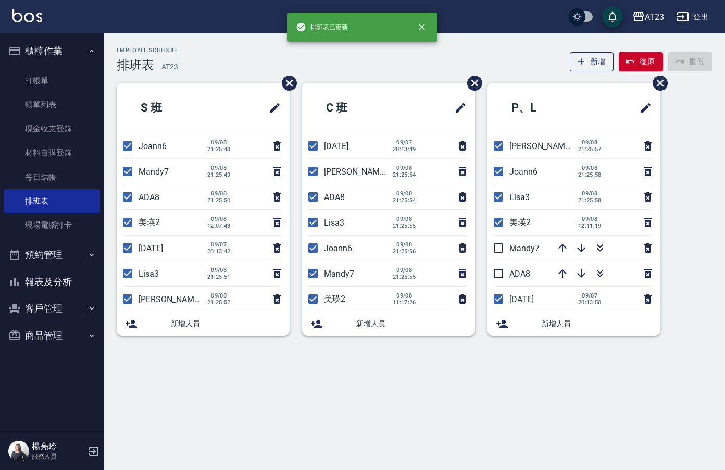
checkbox input "true"
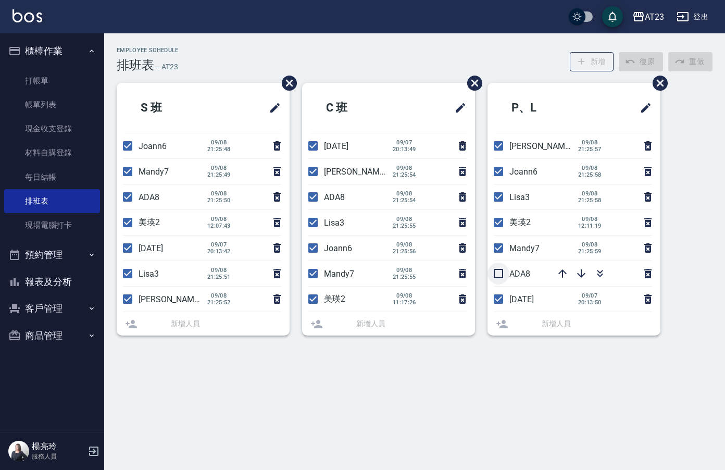
click at [501, 279] on input "checkbox" at bounding box center [498, 273] width 22 height 22
checkbox input "true"
